Goal: Task Accomplishment & Management: Use online tool/utility

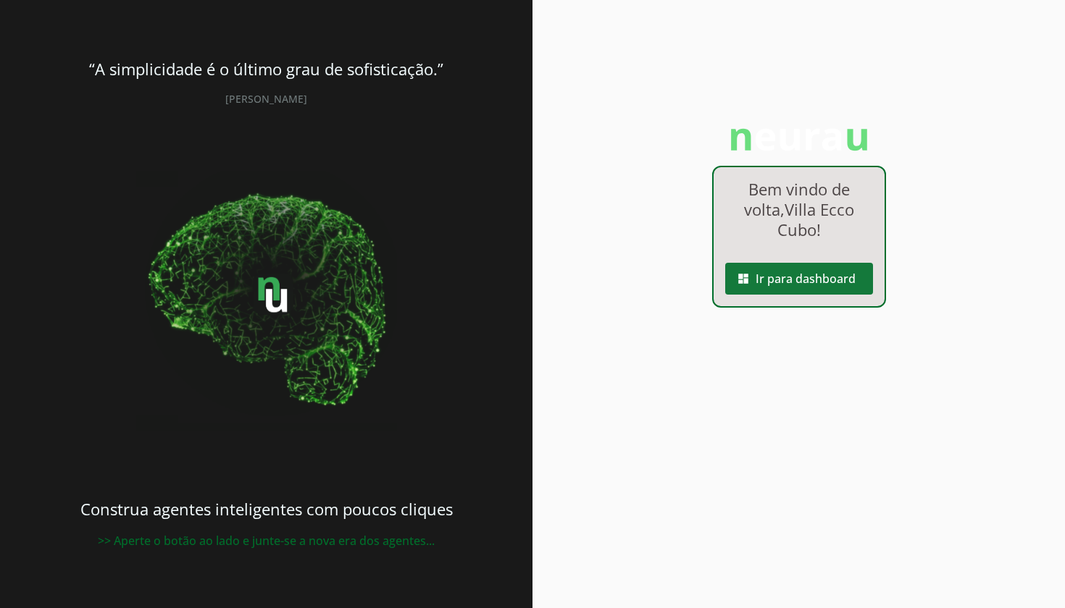
click at [786, 276] on span at bounding box center [799, 278] width 148 height 35
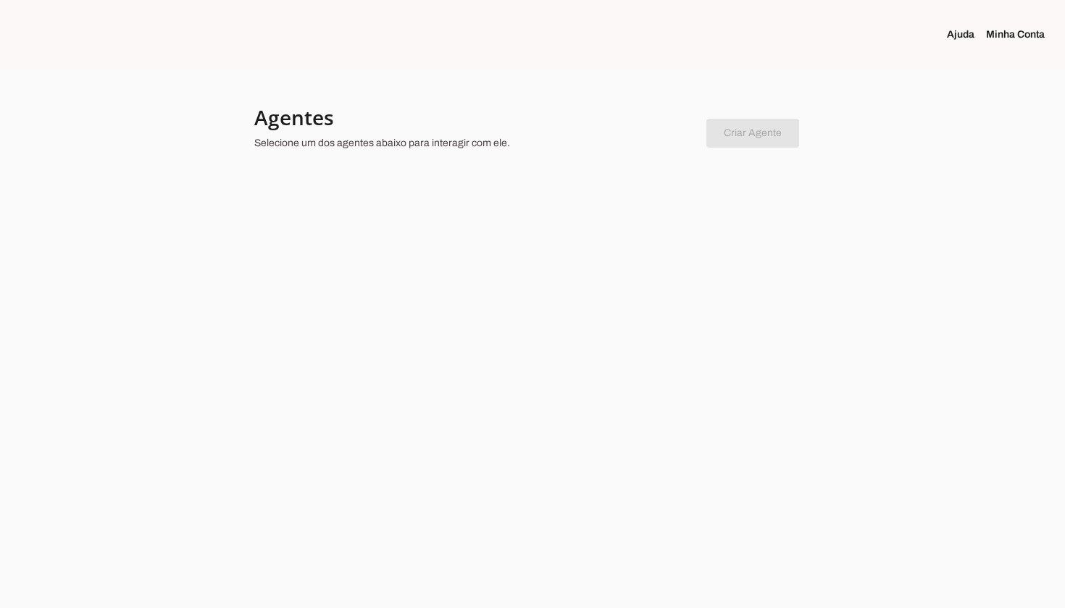
click at [285, 255] on div at bounding box center [532, 304] width 1065 height 608
click at [302, 293] on div at bounding box center [532, 304] width 1065 height 608
click at [232, 254] on div at bounding box center [532, 304] width 1065 height 608
click at [293, 249] on div at bounding box center [532, 304] width 1065 height 608
click at [372, 264] on div at bounding box center [532, 304] width 1065 height 608
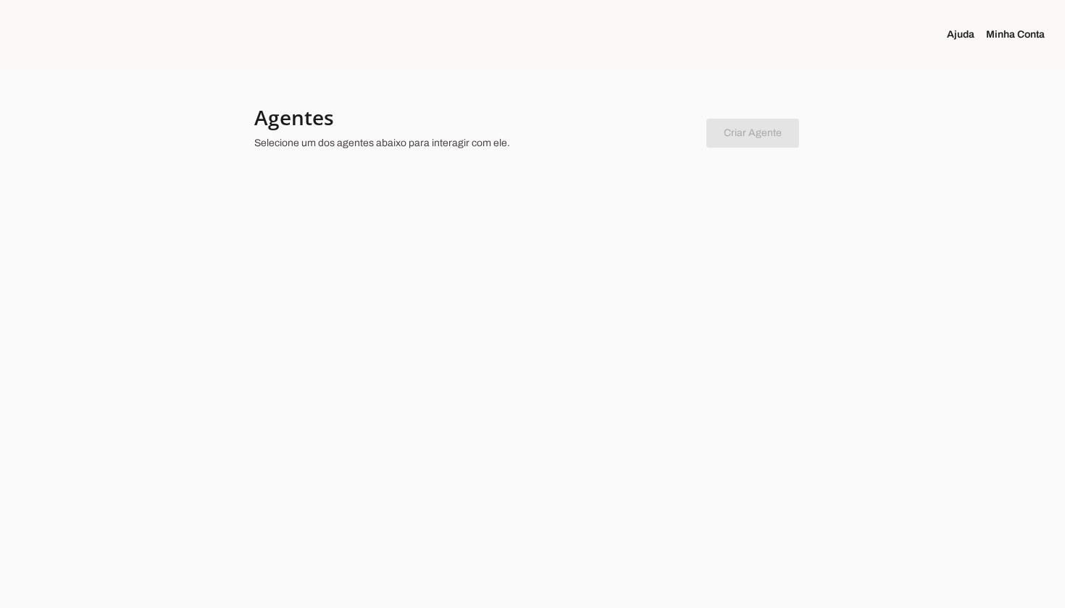
click at [312, 351] on div at bounding box center [532, 304] width 1065 height 608
click at [235, 310] on div at bounding box center [532, 304] width 1065 height 608
click at [114, 259] on div at bounding box center [532, 304] width 1065 height 608
click at [401, 252] on div at bounding box center [532, 304] width 1065 height 608
click at [472, 277] on div at bounding box center [532, 304] width 1065 height 608
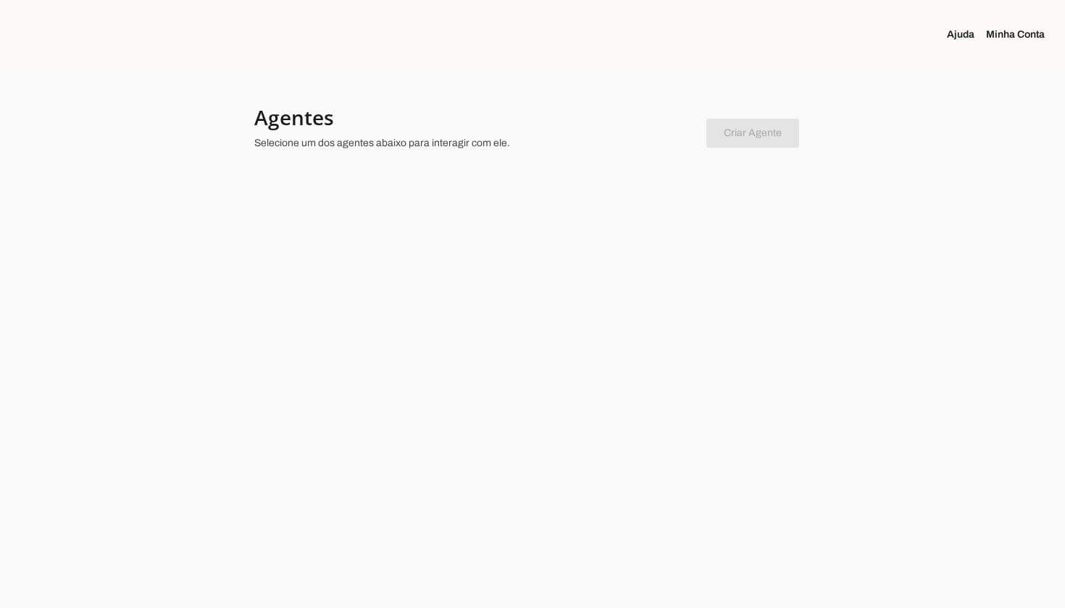
click at [472, 277] on div at bounding box center [532, 304] width 1065 height 608
click at [326, 284] on div at bounding box center [532, 304] width 1065 height 608
click at [259, 272] on div at bounding box center [532, 304] width 1065 height 608
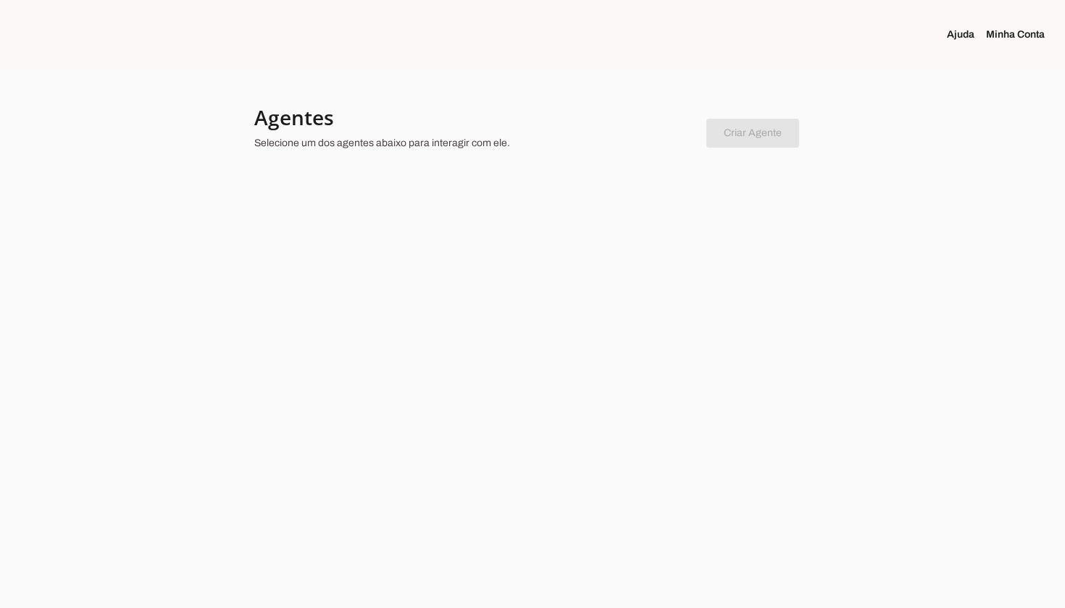
click at [251, 350] on div at bounding box center [532, 304] width 1065 height 608
click at [329, 277] on div at bounding box center [532, 304] width 1065 height 608
click at [443, 270] on div at bounding box center [532, 304] width 1065 height 608
click at [498, 275] on div at bounding box center [532, 304] width 1065 height 608
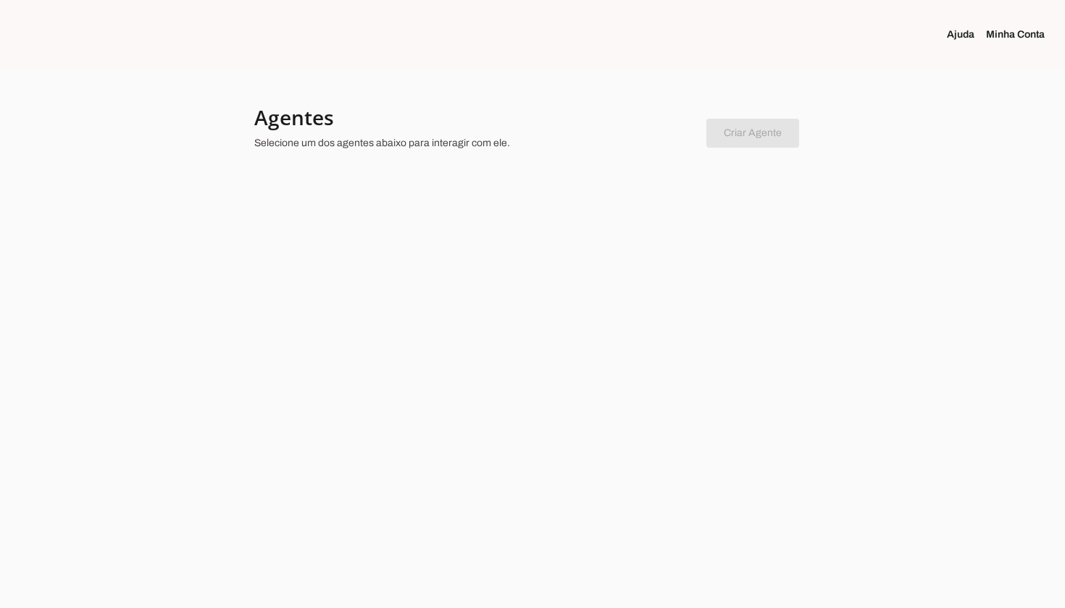
click at [1000, 51] on section "Ajuda Minha Conta" at bounding box center [887, 35] width 355 height 70
click at [1021, 32] on link "Minha Conta" at bounding box center [1021, 35] width 70 height 14
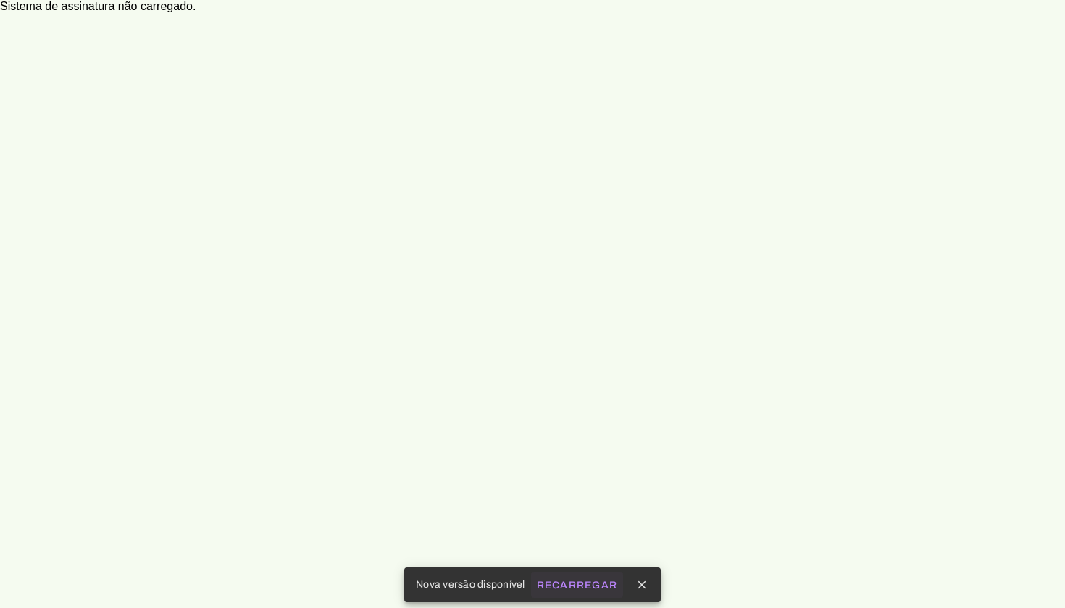
click at [0, 0] on slot "Recarregar" at bounding box center [0, 0] width 0 height 0
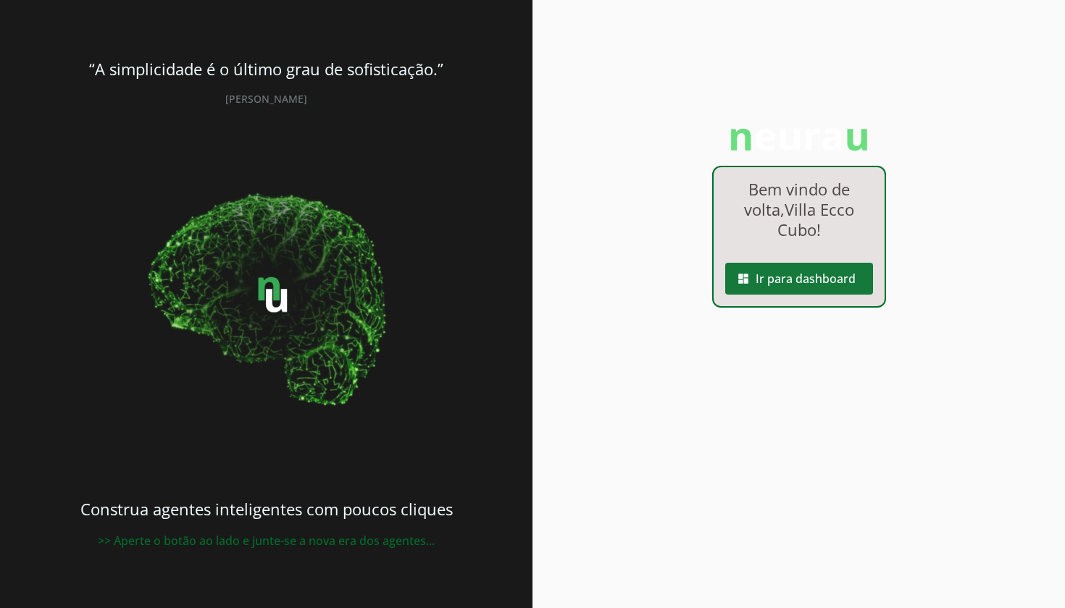
click at [787, 281] on span at bounding box center [799, 278] width 148 height 35
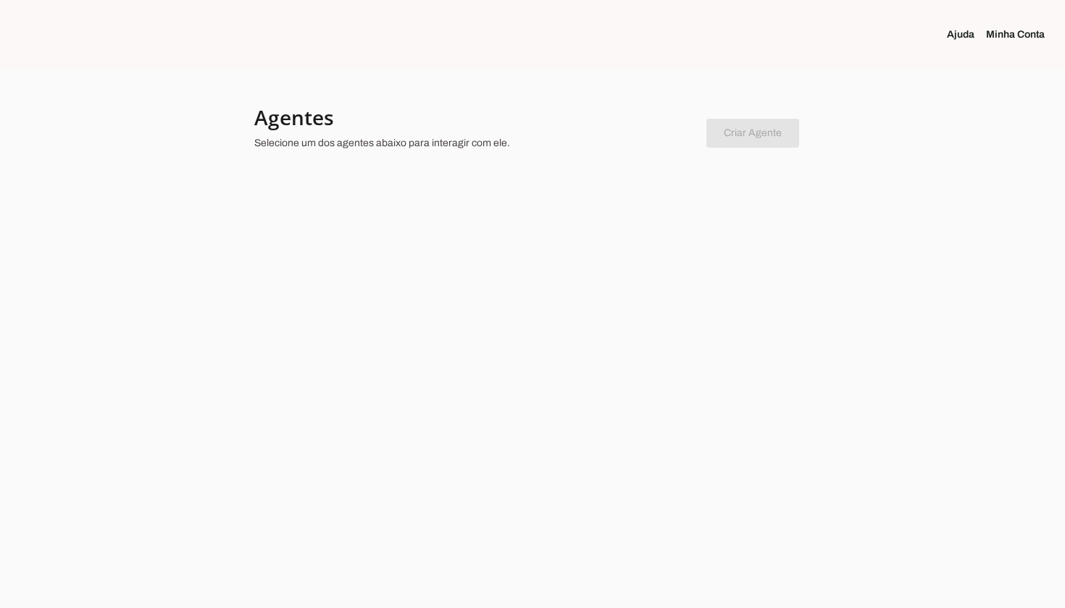
click at [396, 270] on div at bounding box center [532, 304] width 1065 height 608
click at [451, 272] on div at bounding box center [532, 304] width 1065 height 608
click at [338, 261] on div at bounding box center [532, 304] width 1065 height 608
click at [252, 264] on div at bounding box center [532, 304] width 1065 height 608
click at [171, 248] on div at bounding box center [532, 304] width 1065 height 608
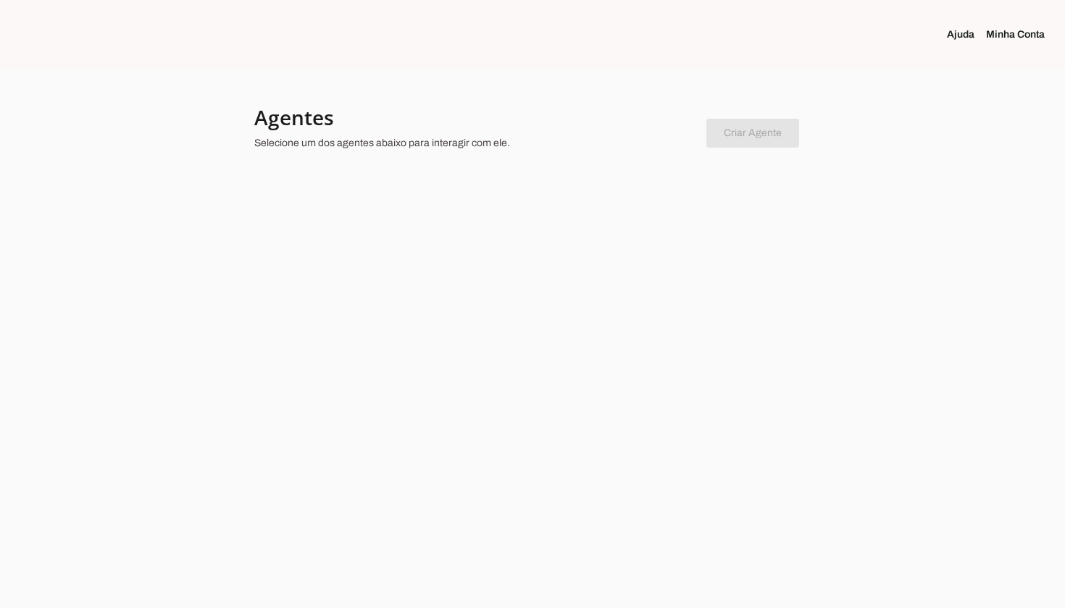
click at [88, 246] on div at bounding box center [532, 304] width 1065 height 608
click at [372, 256] on div at bounding box center [532, 304] width 1065 height 608
click at [365, 223] on div at bounding box center [532, 304] width 1065 height 608
click at [472, 225] on div at bounding box center [532, 304] width 1065 height 608
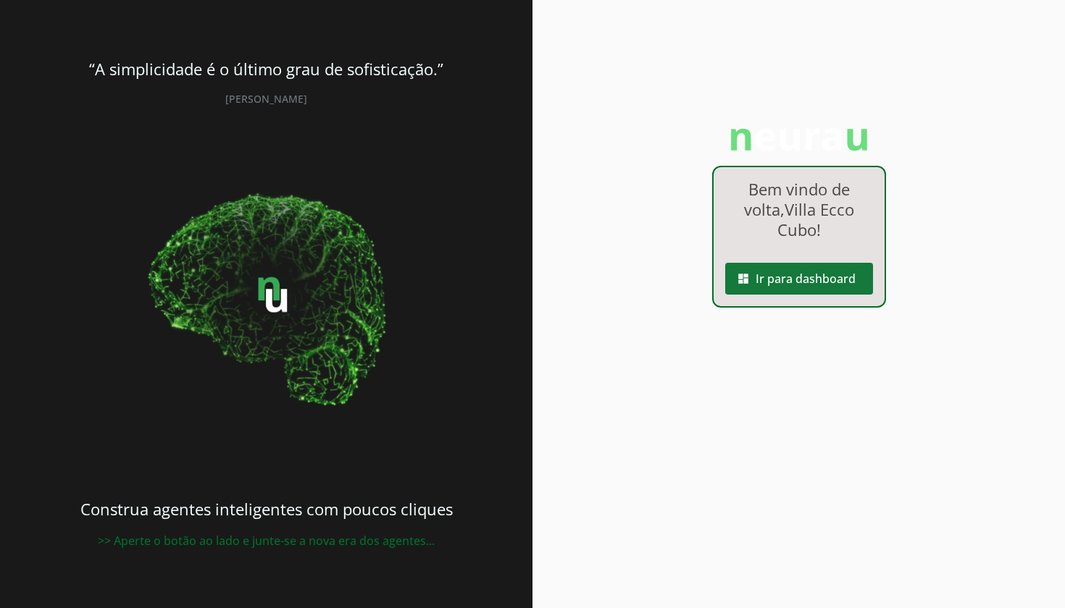
click at [770, 288] on span at bounding box center [799, 278] width 148 height 35
